Goal: Task Accomplishment & Management: Manage account settings

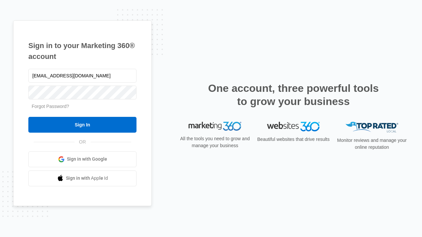
type input "[EMAIL_ADDRESS][DOMAIN_NAME]"
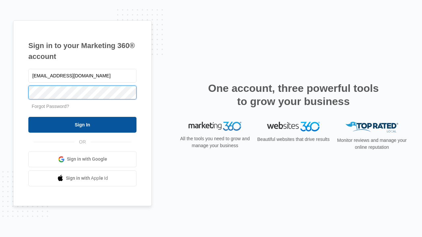
click at [82, 125] on input "Sign In" at bounding box center [82, 125] width 108 height 16
